Goal: Information Seeking & Learning: Learn about a topic

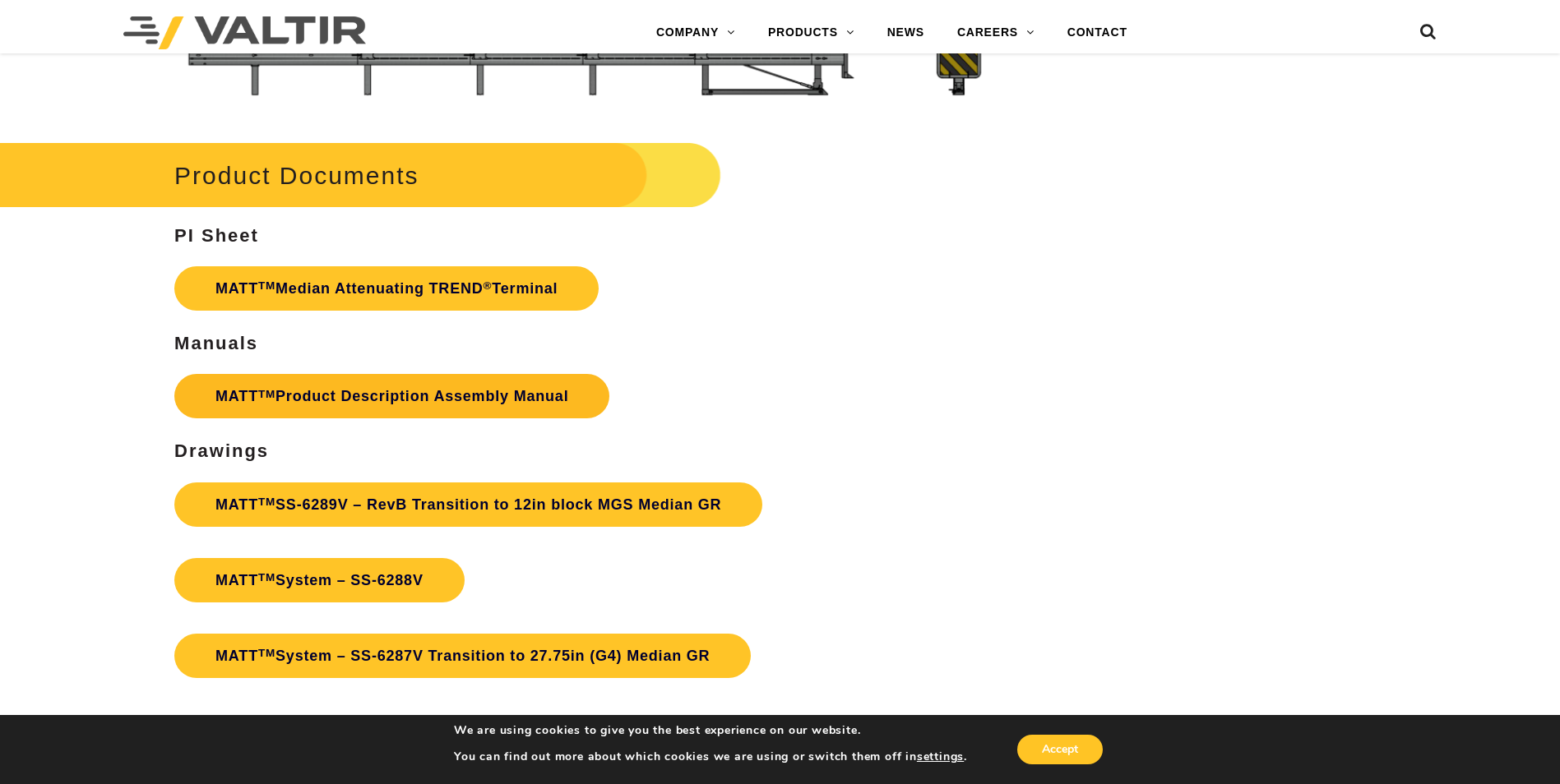
scroll to position [5672, 0]
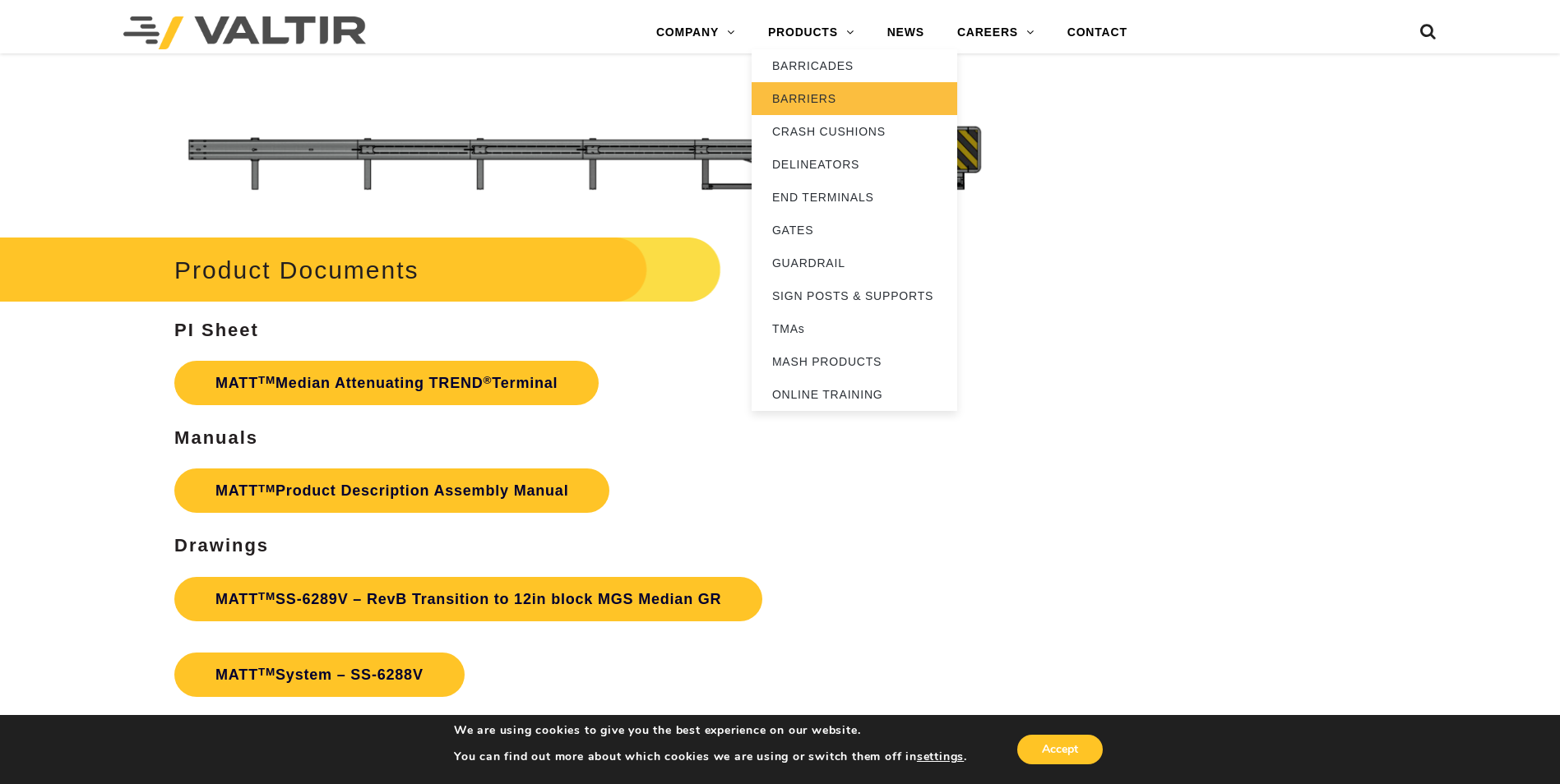
click at [817, 99] on link "BARRIERS" at bounding box center [854, 99] width 205 height 33
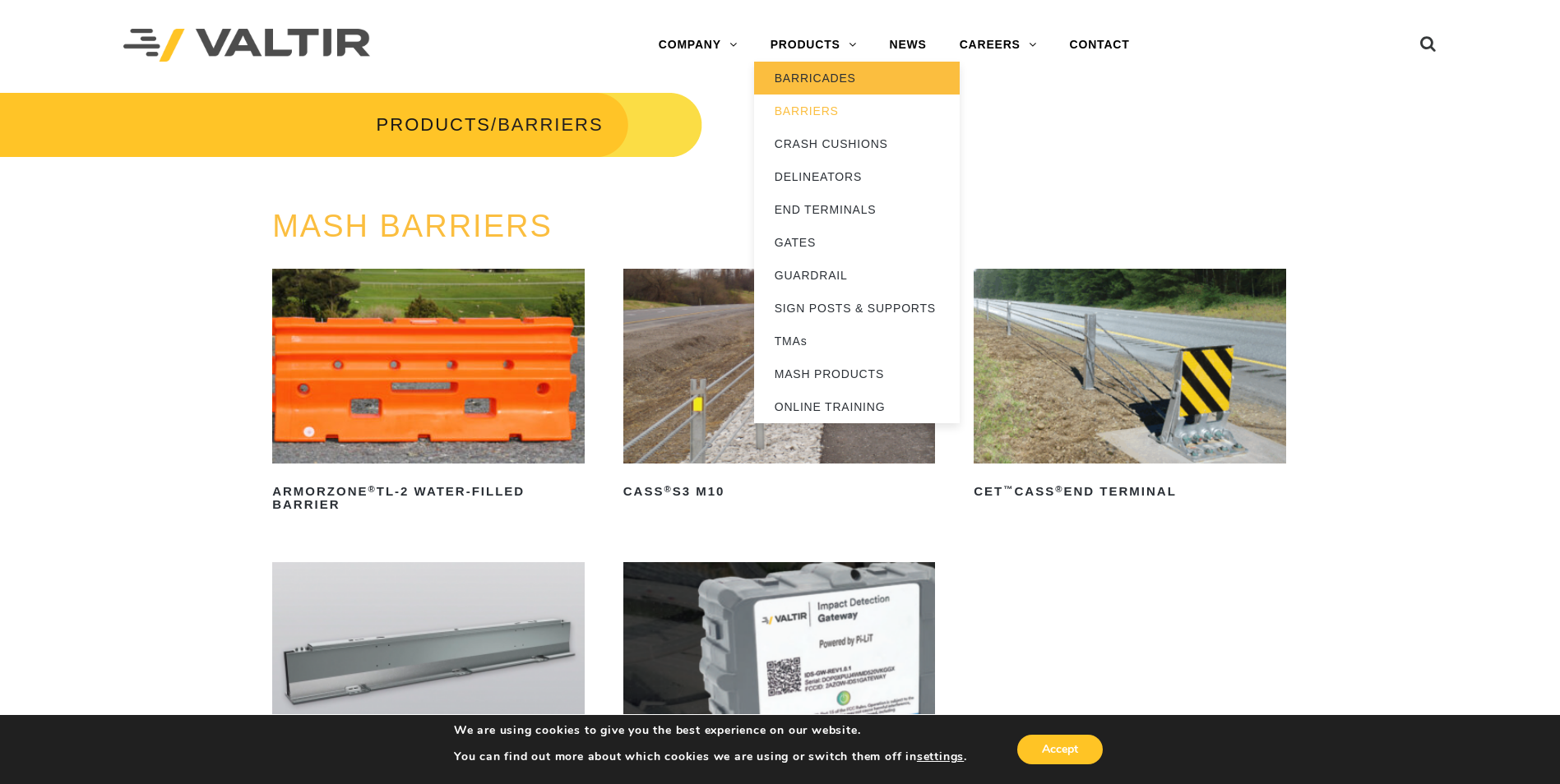
click at [830, 75] on link "BARRICADES" at bounding box center [856, 78] width 205 height 33
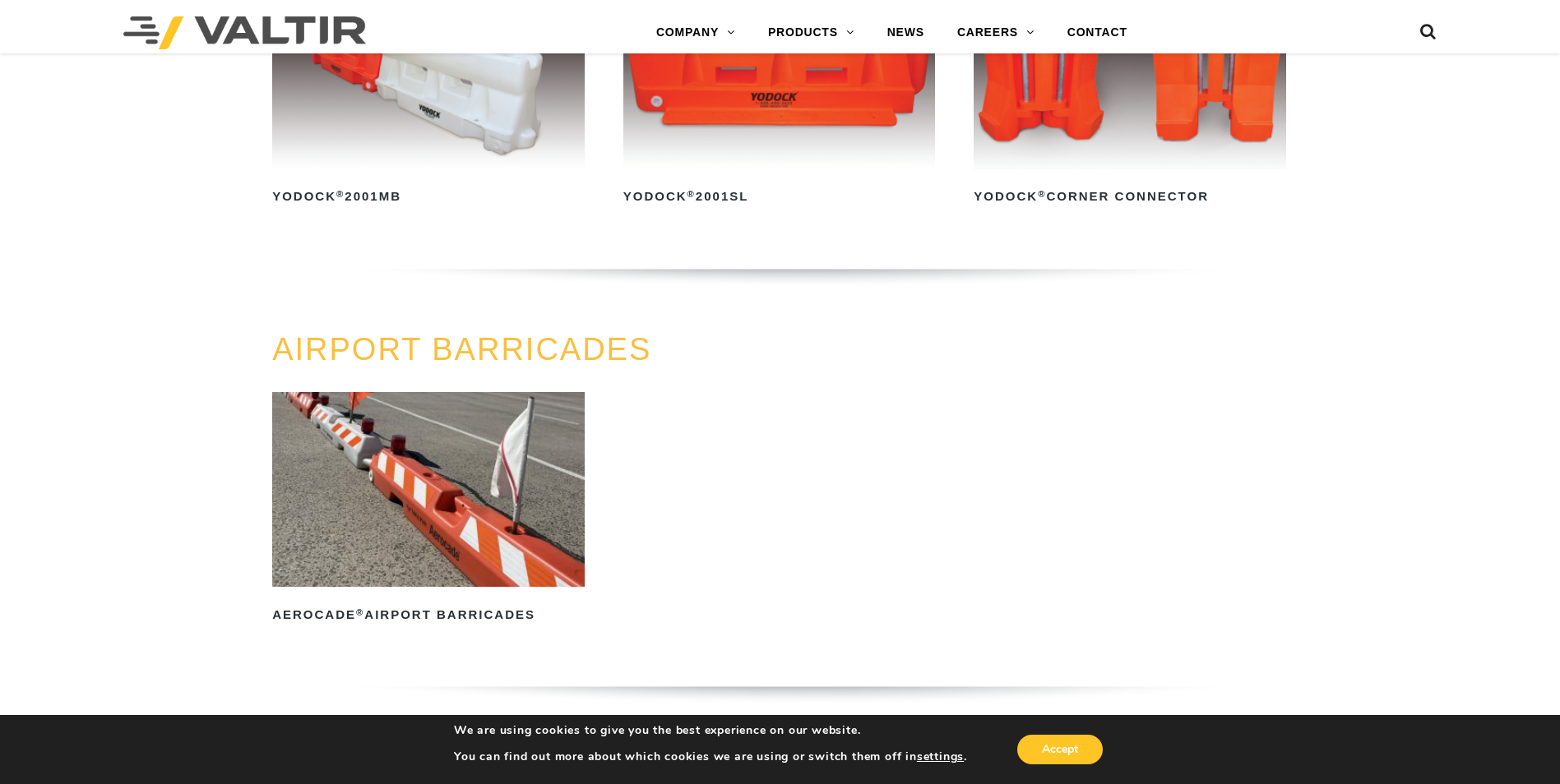
scroll to position [1030, 0]
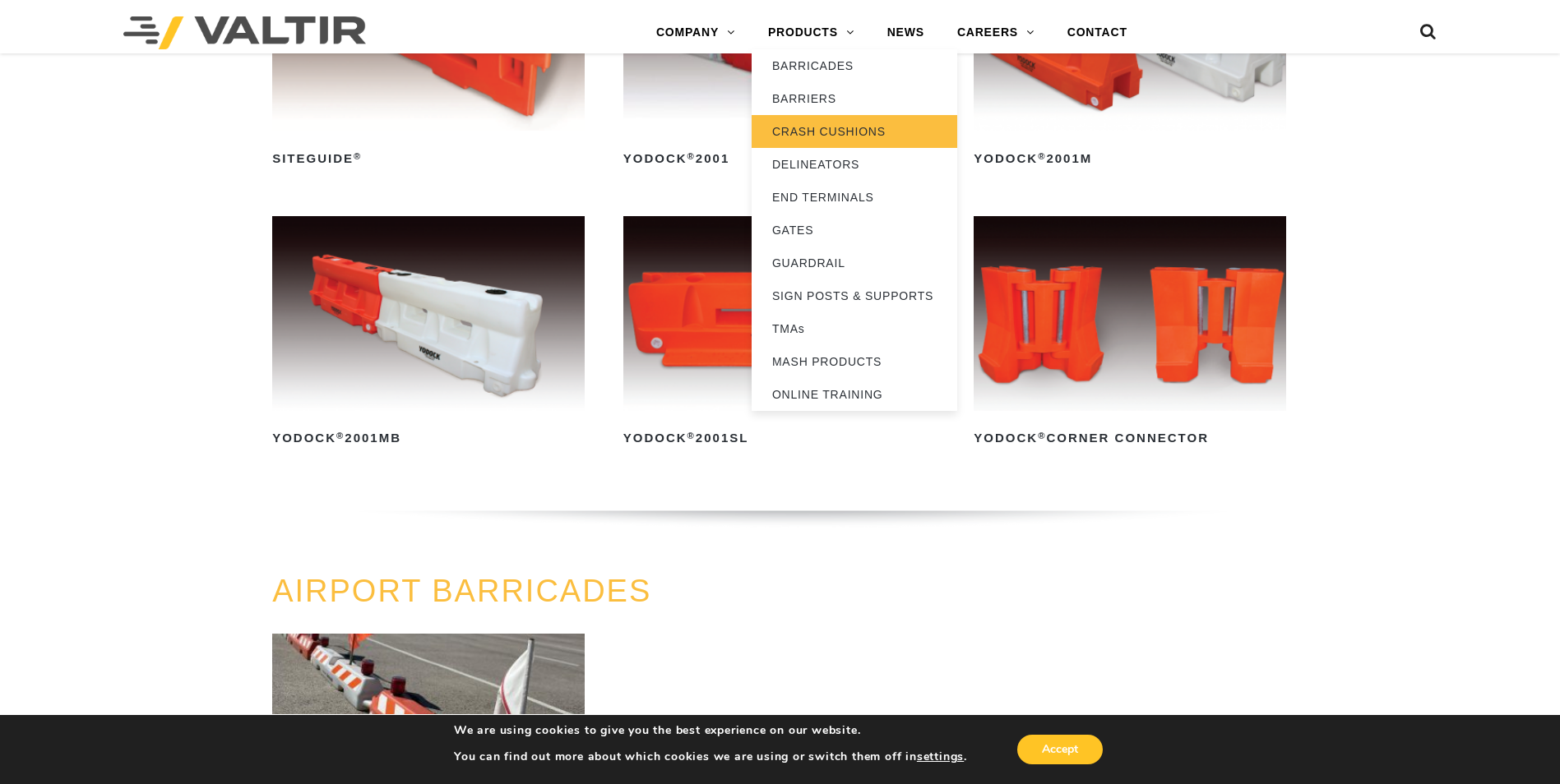
click at [867, 128] on link "CRASH CUSHIONS" at bounding box center [854, 131] width 205 height 33
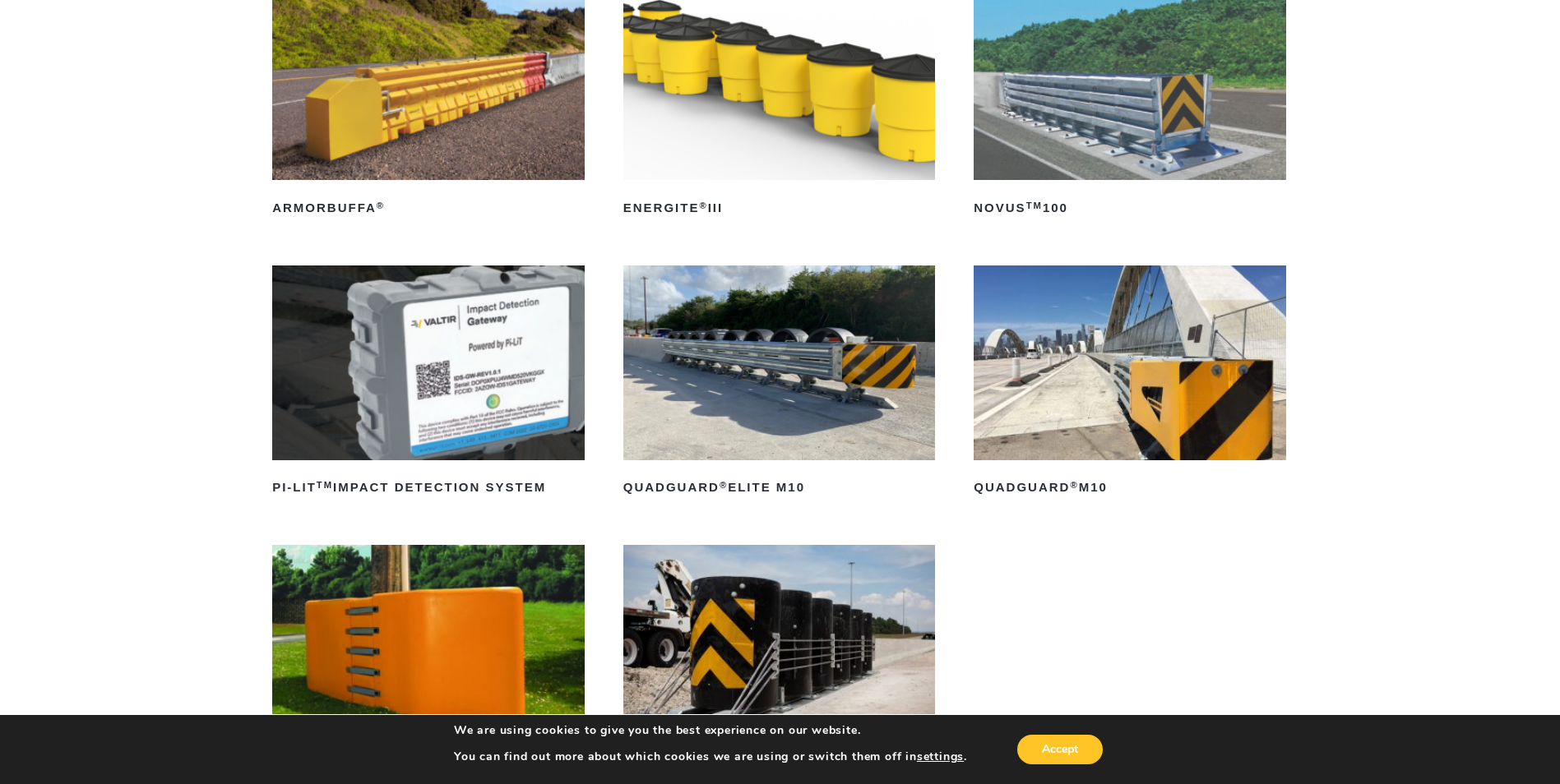
scroll to position [247, 0]
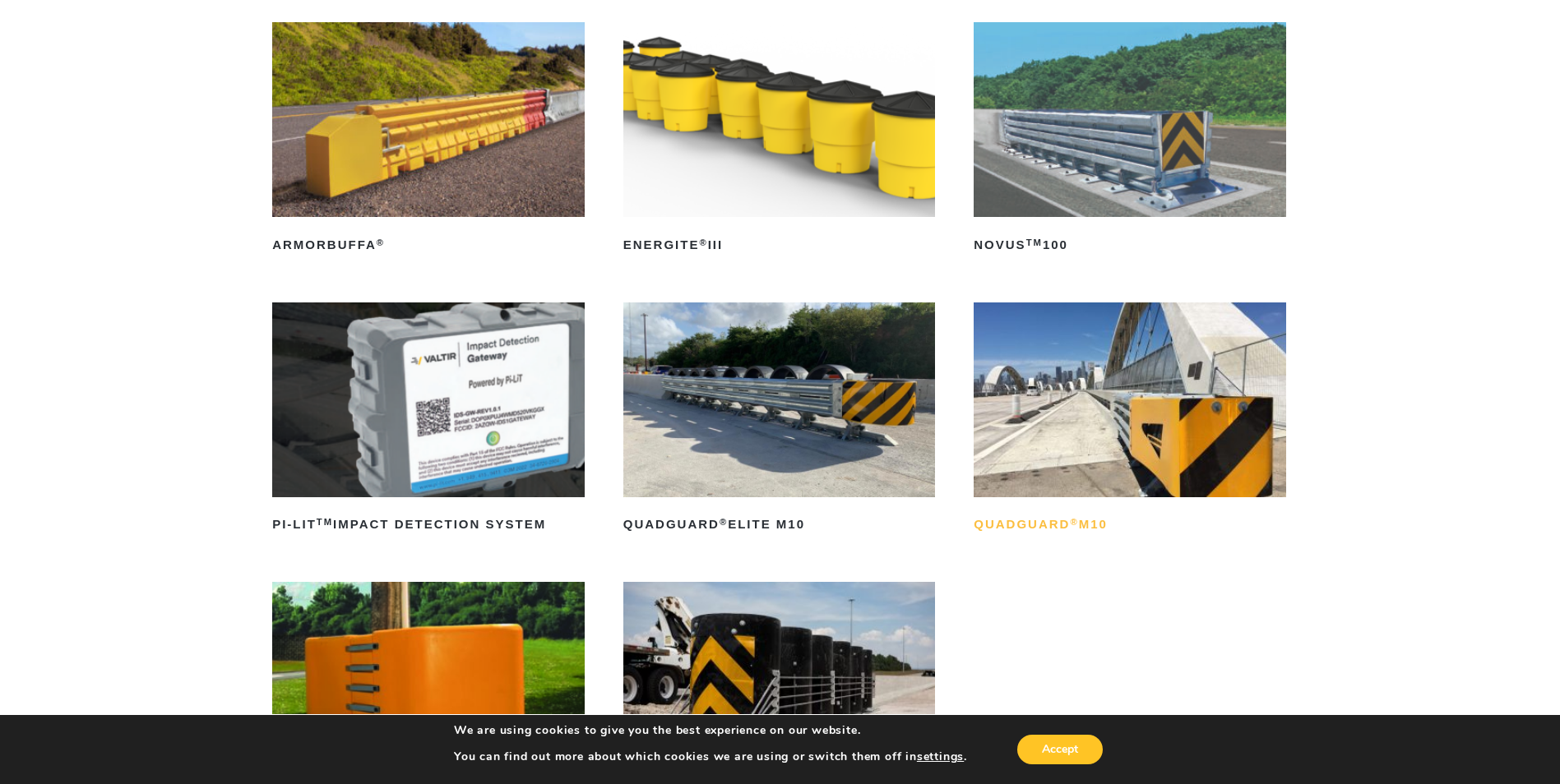
click at [1071, 523] on sup "®" at bounding box center [1073, 522] width 8 height 10
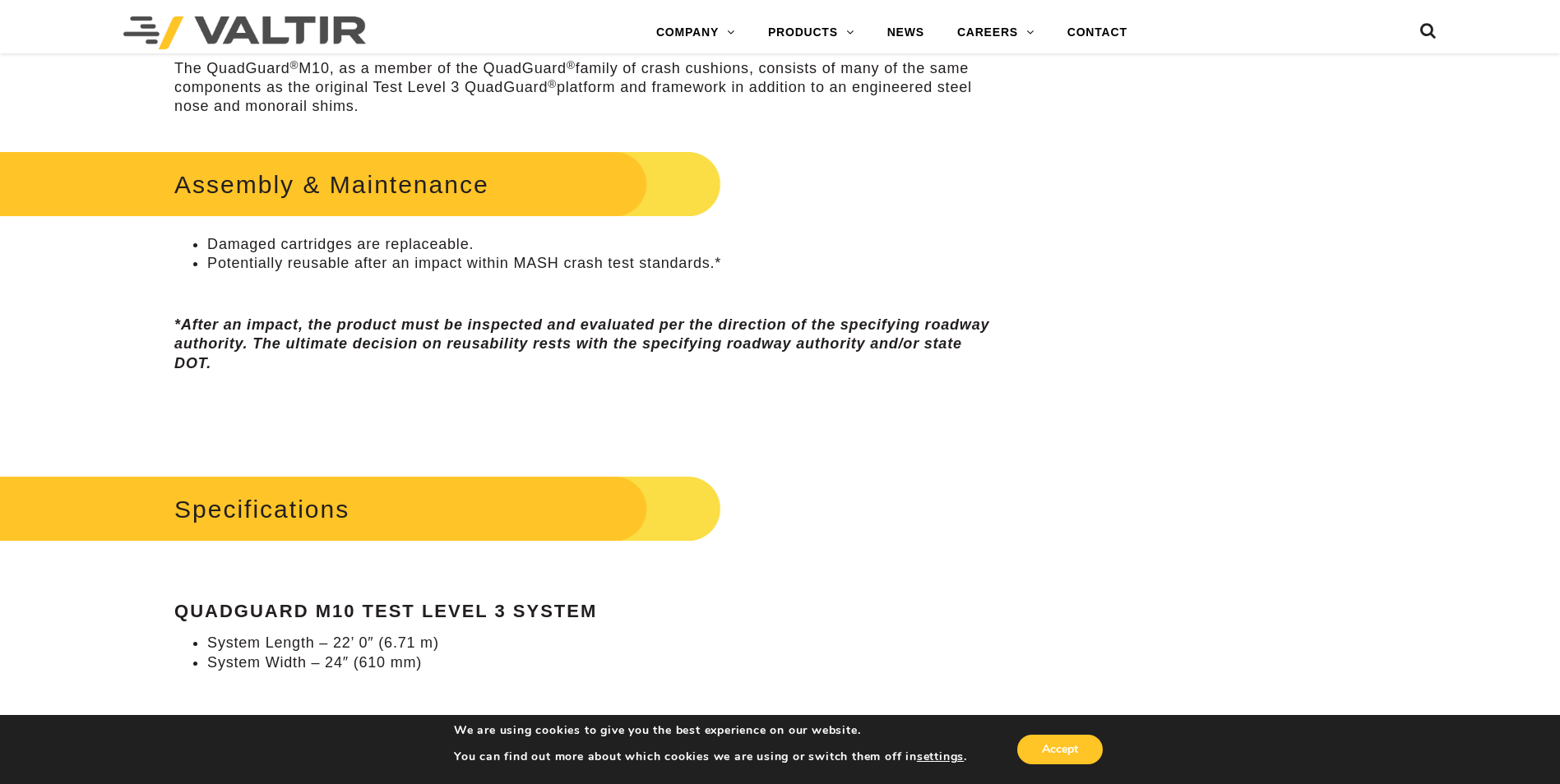
scroll to position [1151, 0]
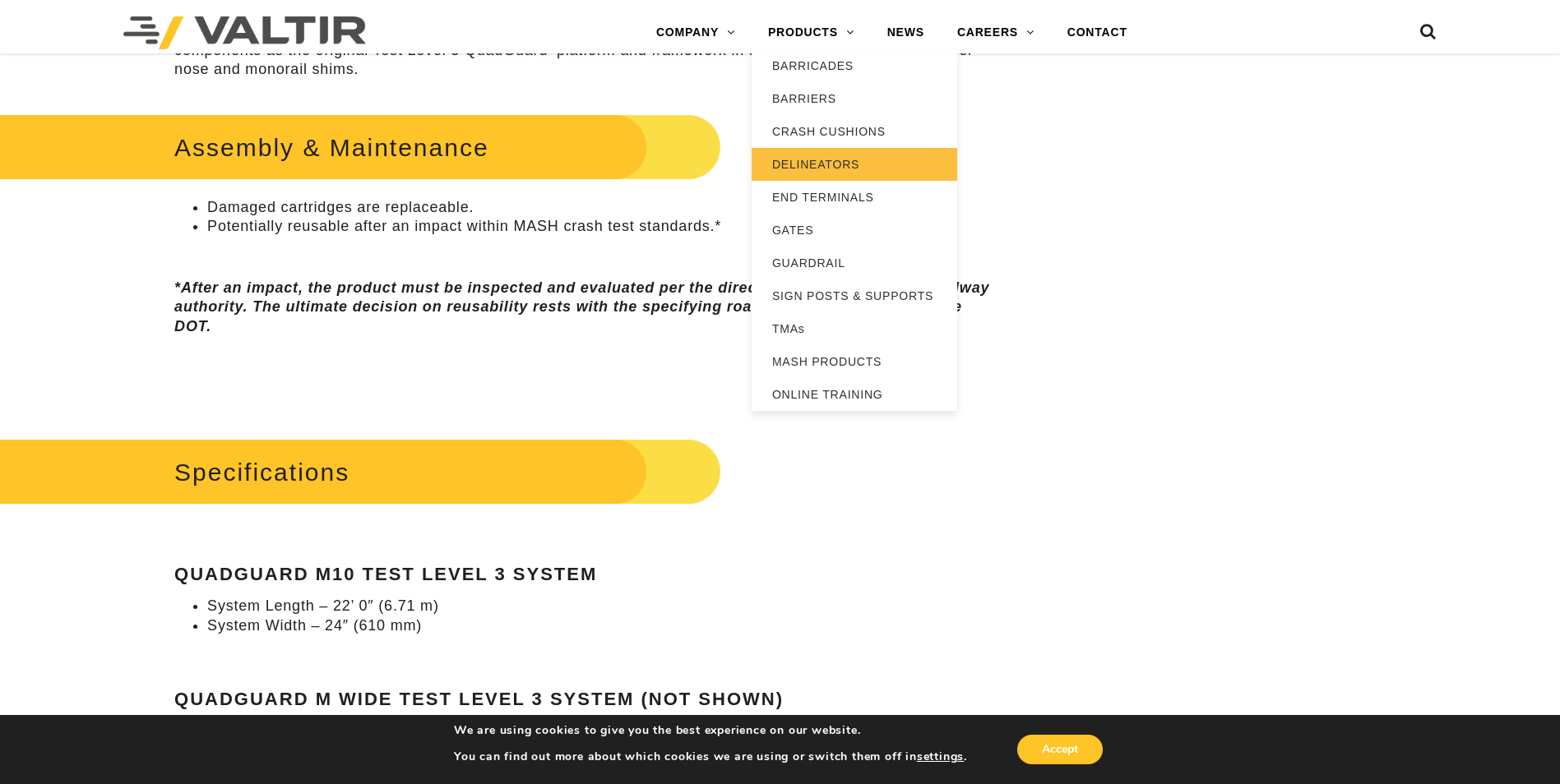
click at [857, 167] on link "DELINEATORS" at bounding box center [854, 165] width 205 height 33
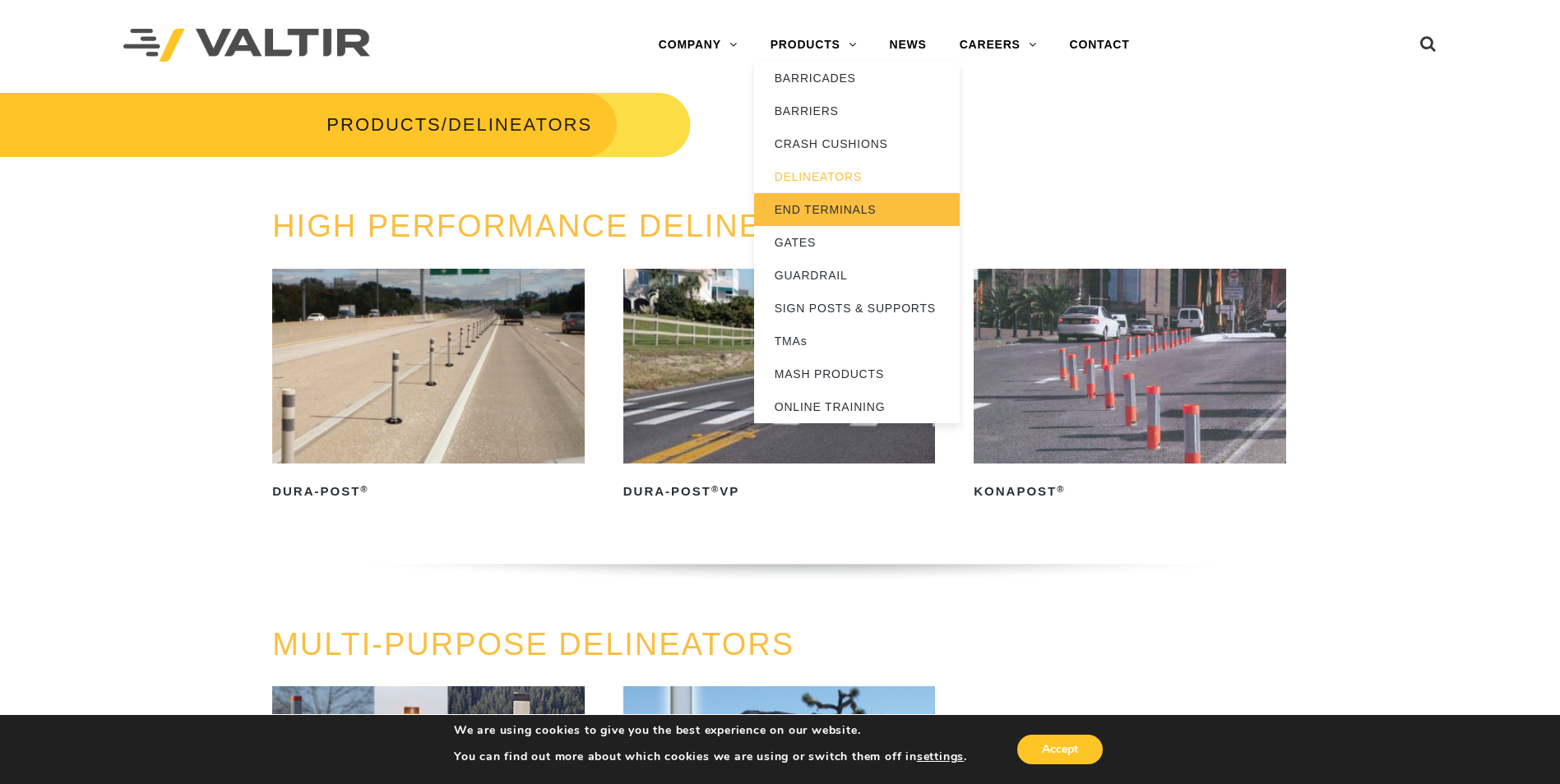
click at [851, 204] on link "END TERMINALS" at bounding box center [856, 210] width 205 height 33
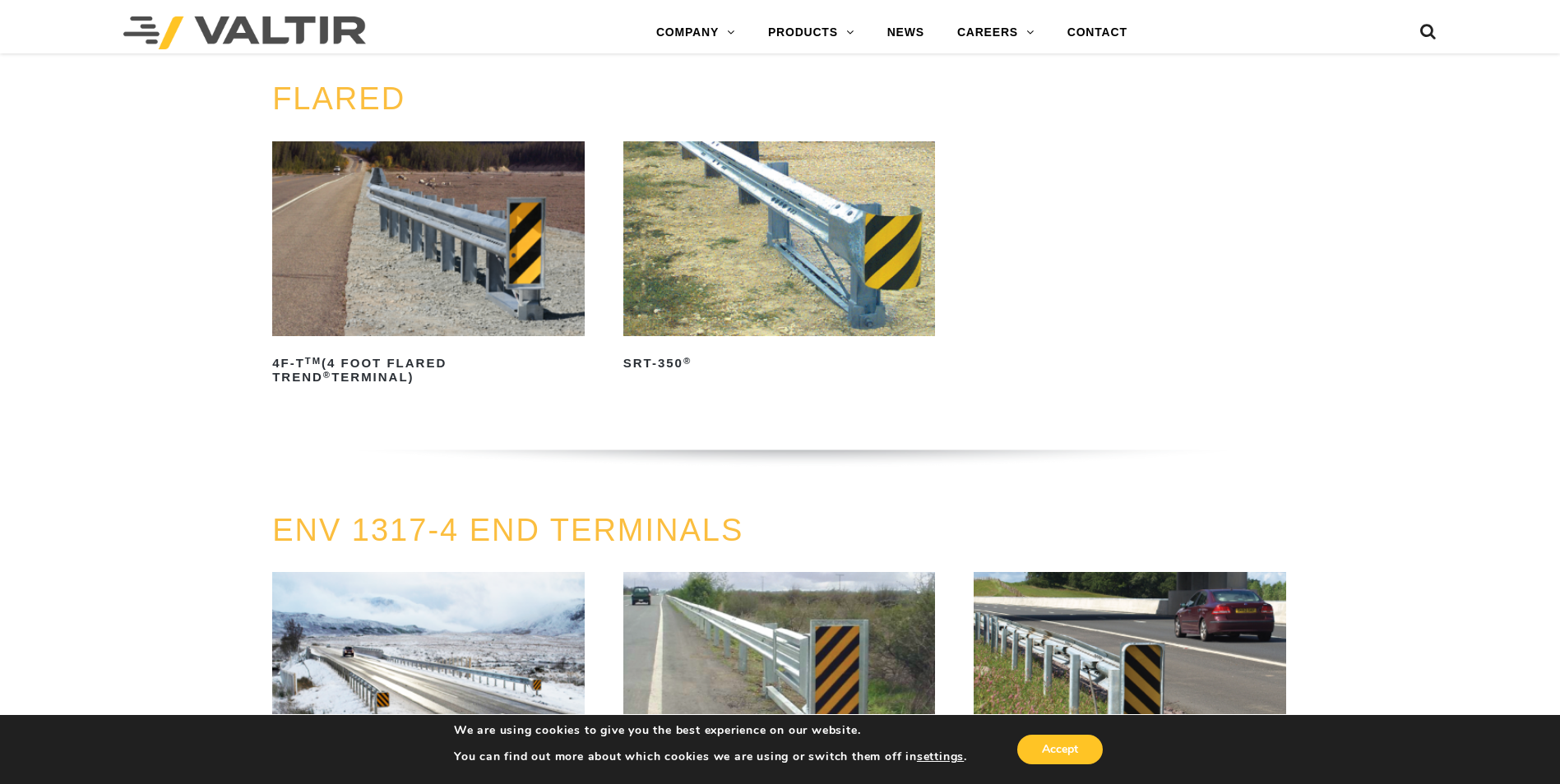
scroll to position [1682, 0]
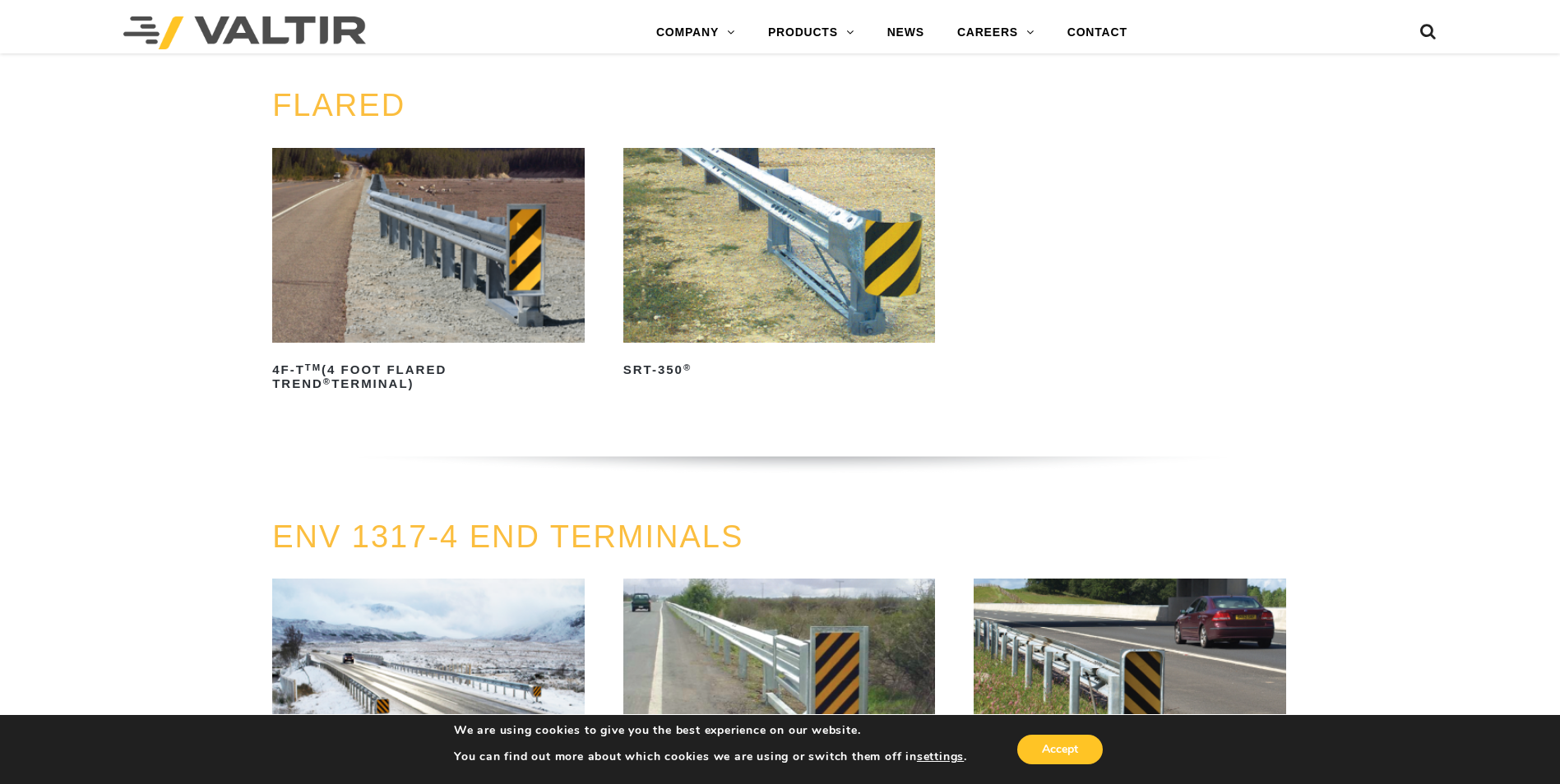
drag, startPoint x: 0, startPoint y: 0, endPoint x: 851, endPoint y: 204, distance: 875.1
click at [851, 204] on img at bounding box center [779, 245] width 312 height 194
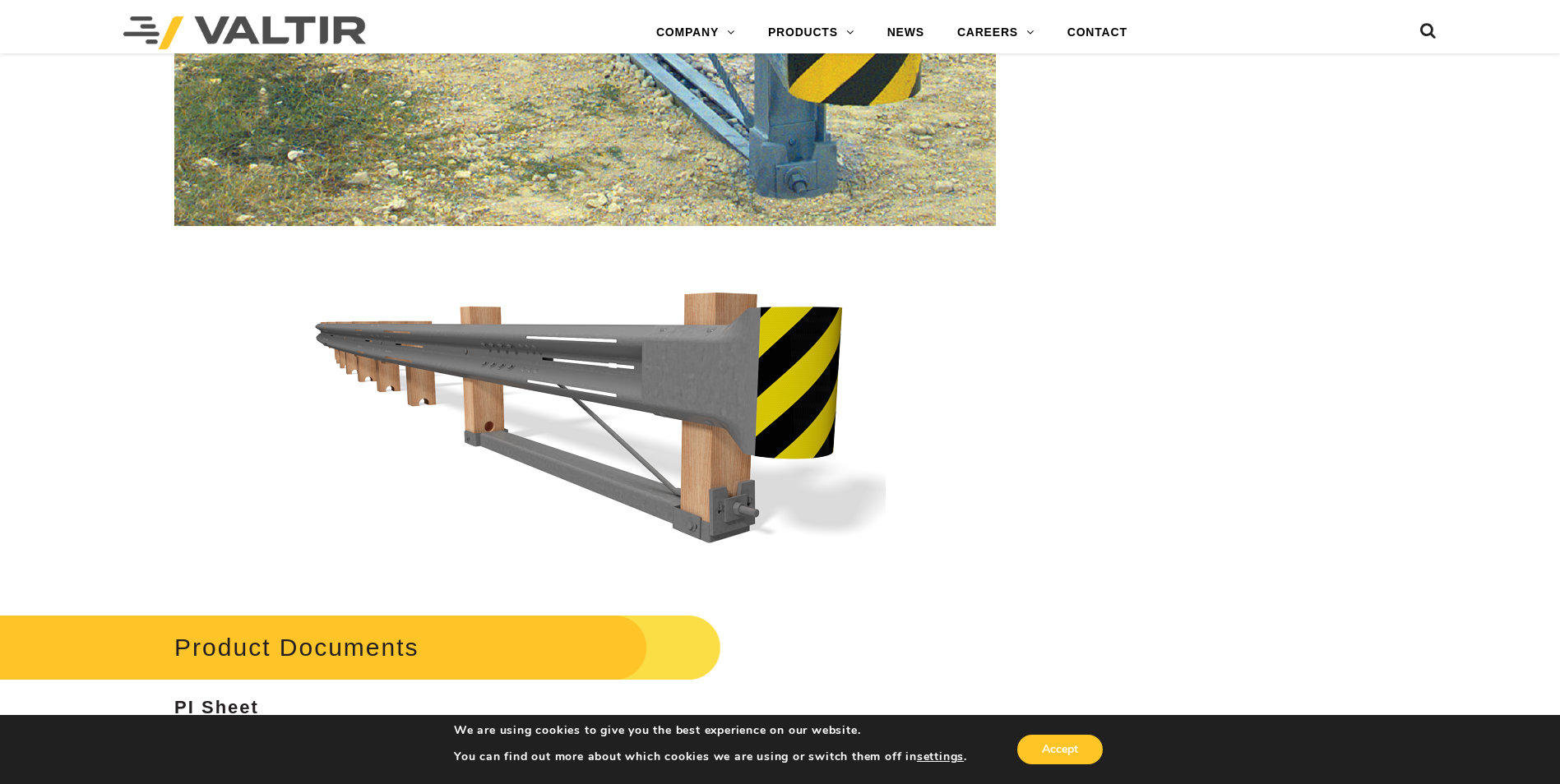
scroll to position [2220, 0]
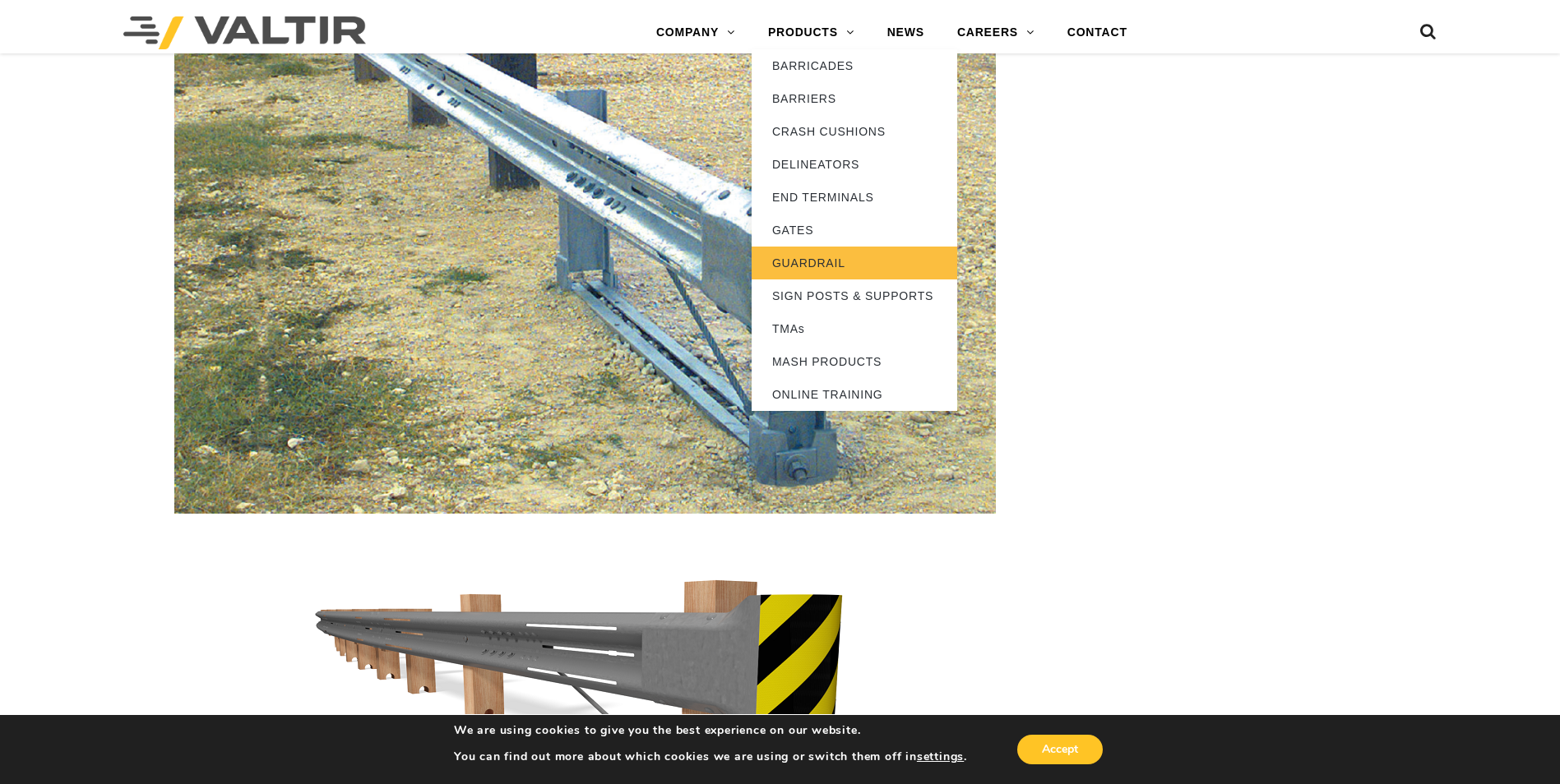
click at [824, 259] on link "GUARDRAIL" at bounding box center [854, 263] width 205 height 33
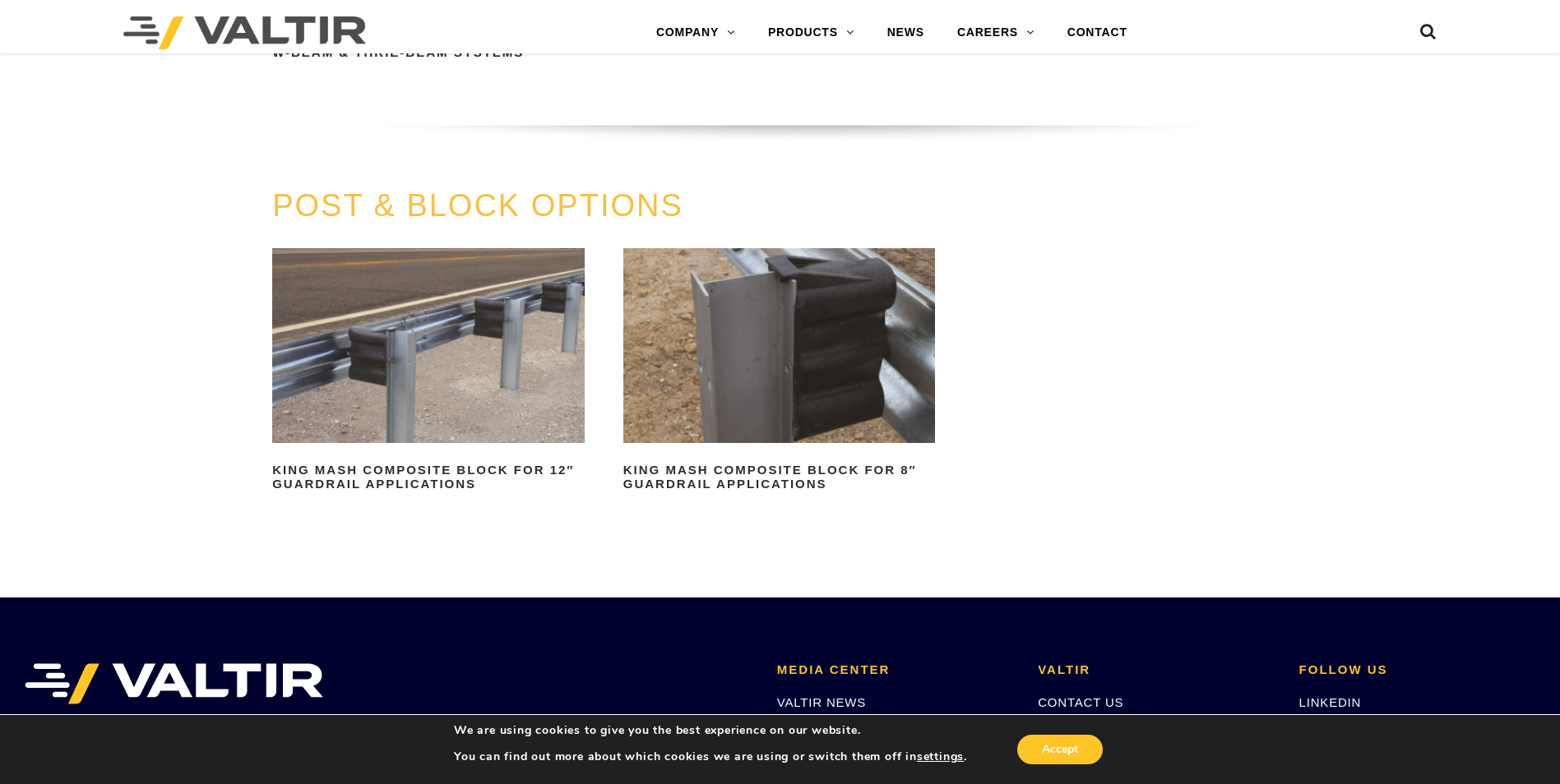
scroll to position [1286, 0]
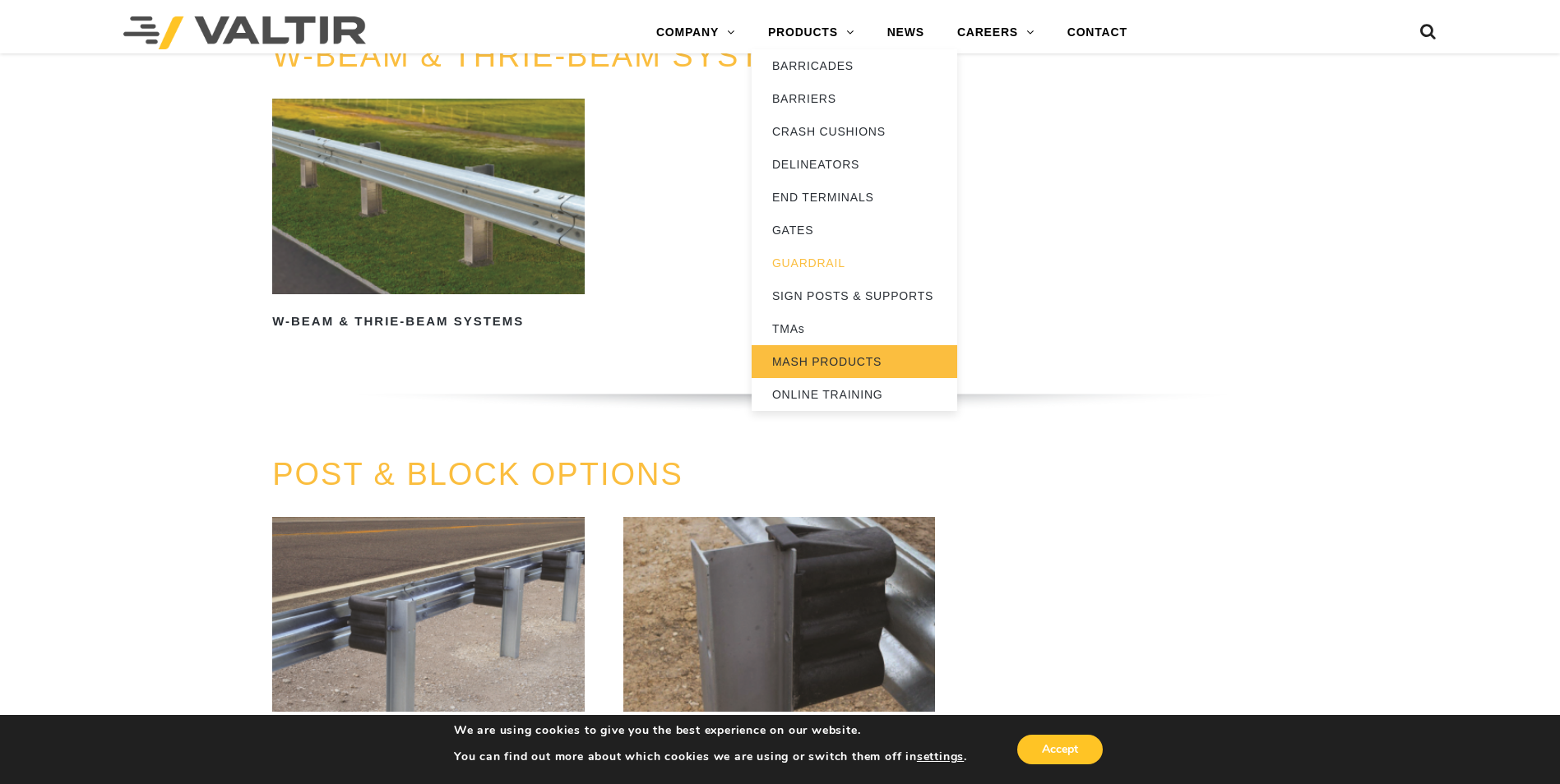
click at [906, 364] on link "MASH PRODUCTS" at bounding box center [854, 362] width 205 height 33
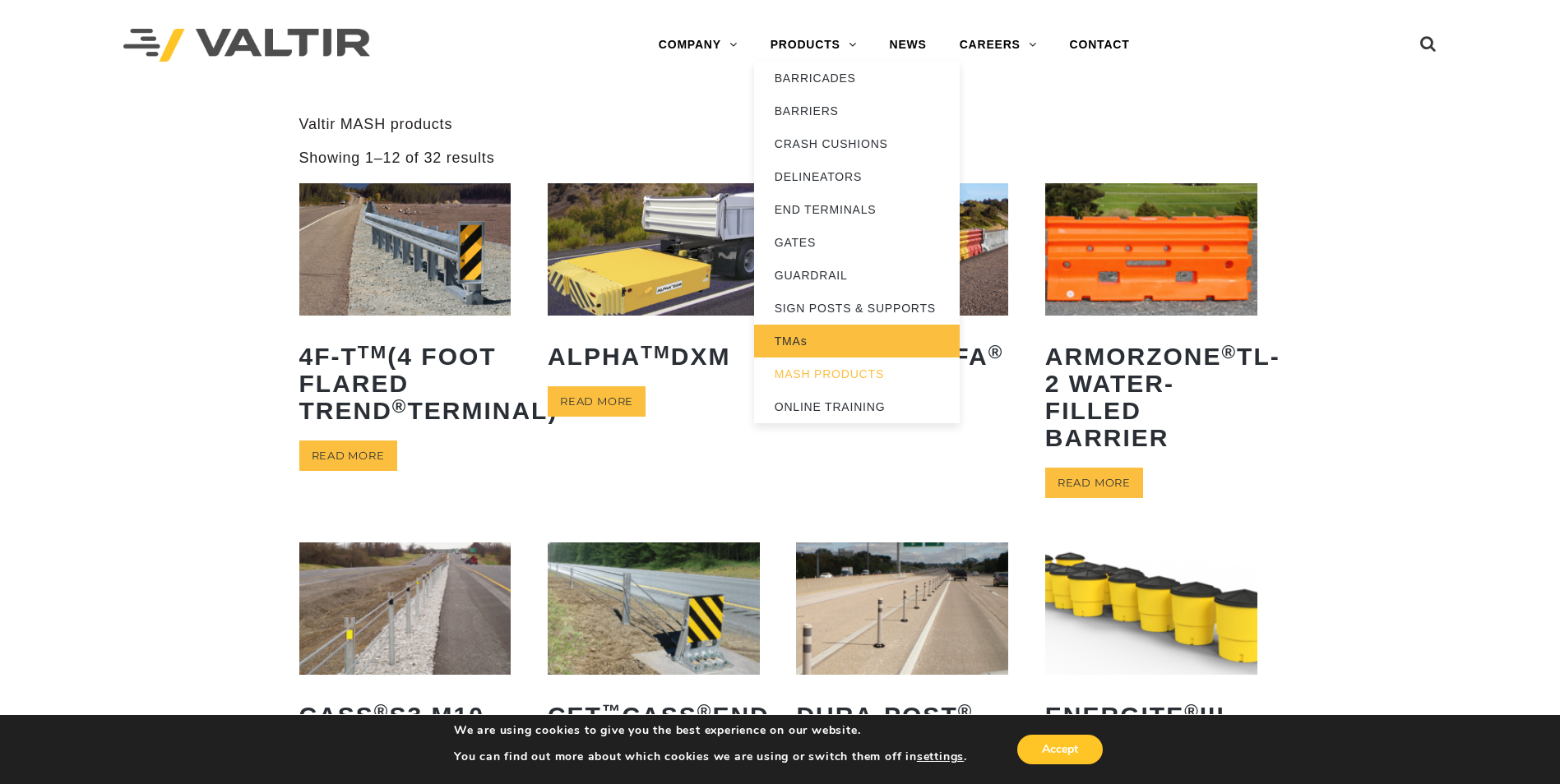
click at [828, 355] on link "TMAs" at bounding box center [856, 341] width 205 height 33
